Goal: Transaction & Acquisition: Subscribe to service/newsletter

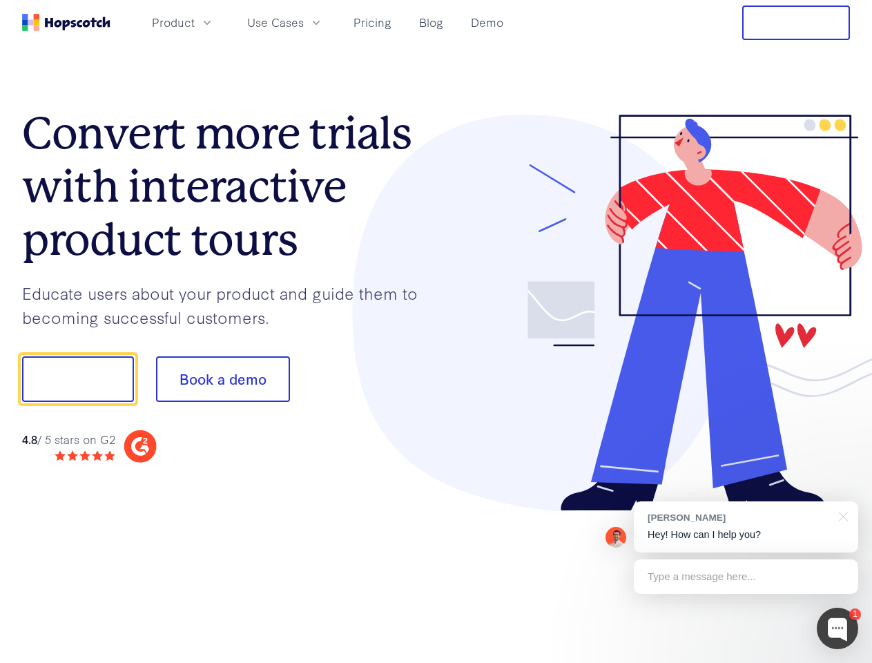
click at [436, 331] on div at bounding box center [643, 313] width 414 height 397
click at [195, 22] on span "Product" at bounding box center [173, 22] width 43 height 17
click at [304, 22] on span "Use Cases" at bounding box center [275, 22] width 57 height 17
click at [796, 23] on button "Free Trial" at bounding box center [796, 23] width 108 height 35
click at [77, 379] on button "Show me!" at bounding box center [78, 379] width 112 height 46
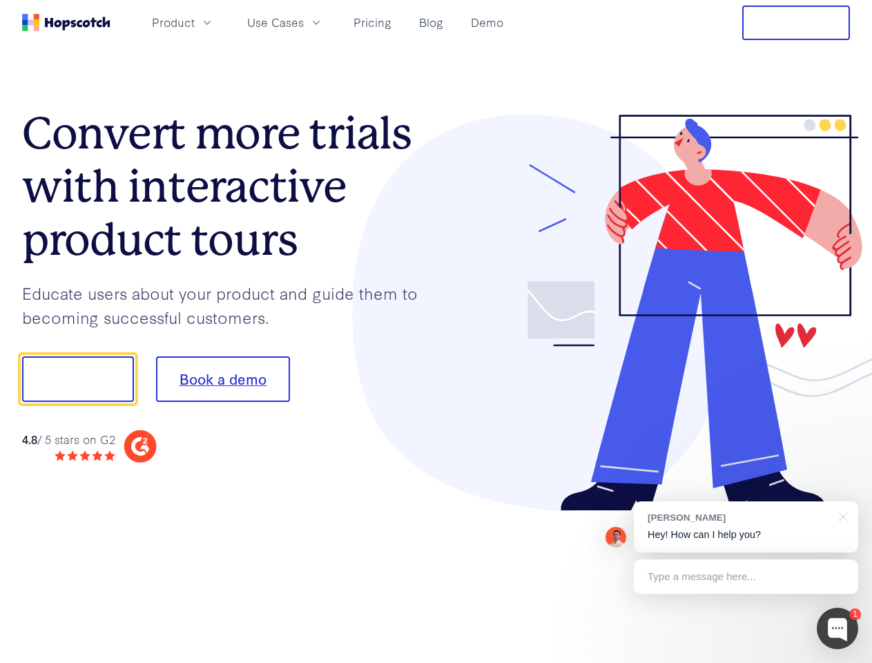
click at [222, 379] on button "Book a demo" at bounding box center [223, 379] width 134 height 46
click at [838, 628] on div at bounding box center [837, 628] width 41 height 41
click at [746, 527] on div "[PERSON_NAME] Hey! How can I help you?" at bounding box center [746, 526] width 224 height 51
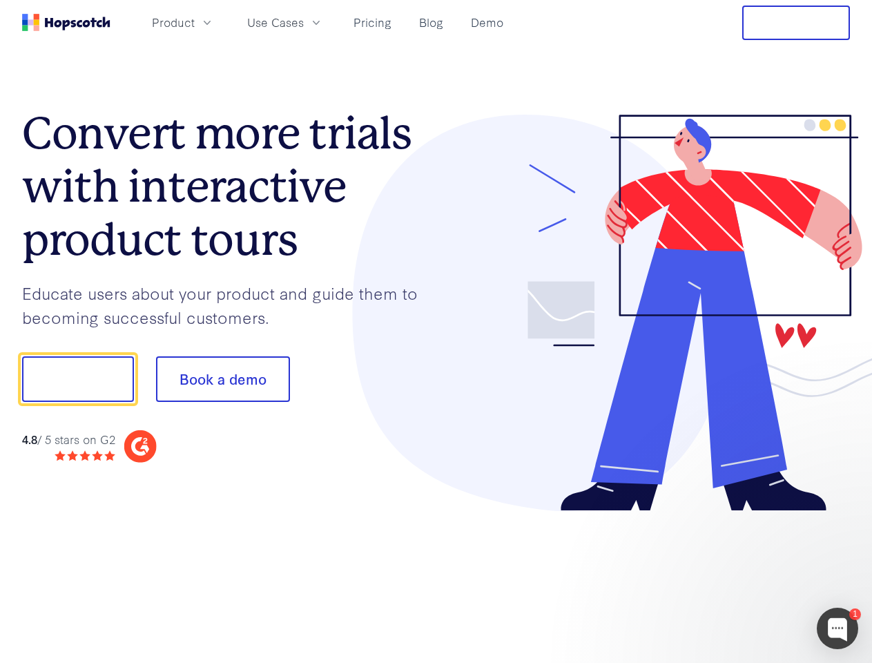
click at [841, 515] on div at bounding box center [728, 470] width 259 height 276
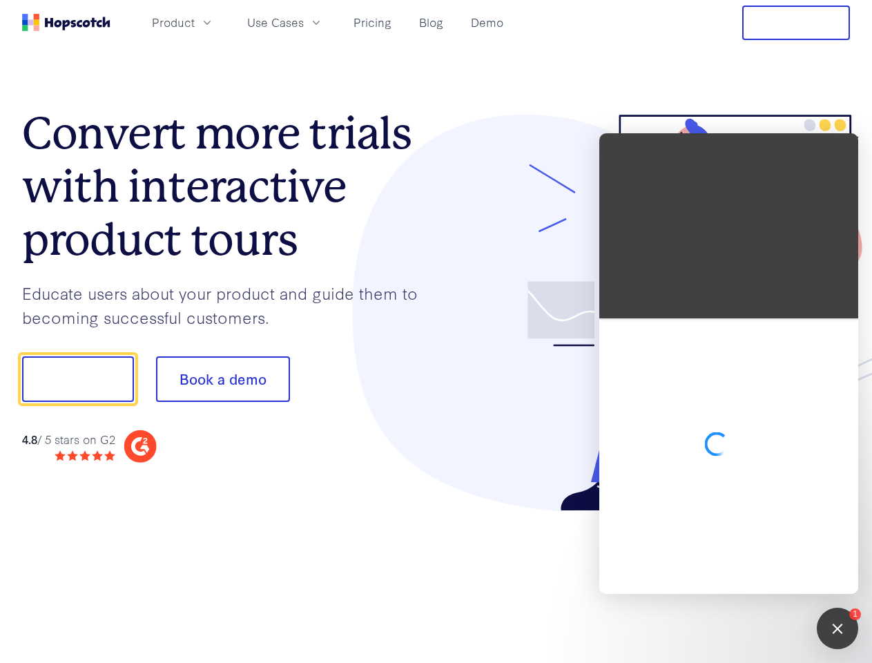
click at [746, 577] on div at bounding box center [728, 456] width 259 height 276
